Goal: Task Accomplishment & Management: Manage account settings

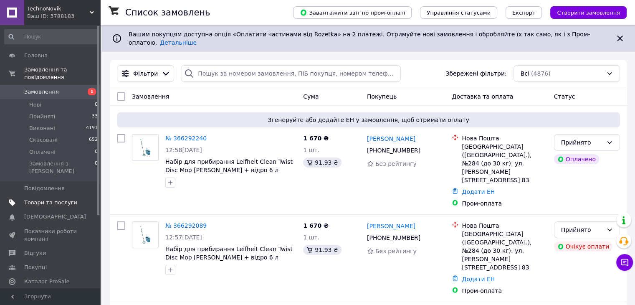
click at [55, 199] on span "Товари та послуги" at bounding box center [50, 203] width 53 height 8
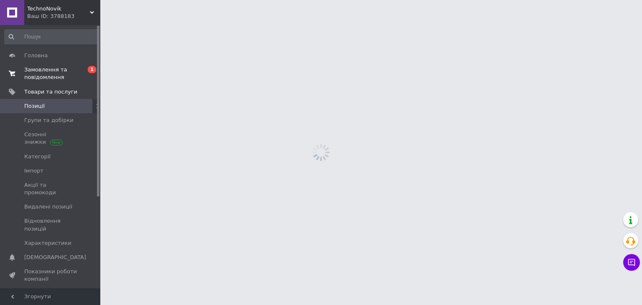
click at [47, 76] on span "Замовлення та повідомлення" at bounding box center [50, 73] width 53 height 15
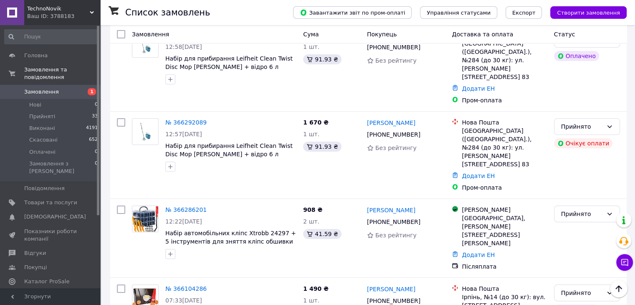
scroll to position [125, 0]
